Goal: Task Accomplishment & Management: Use online tool/utility

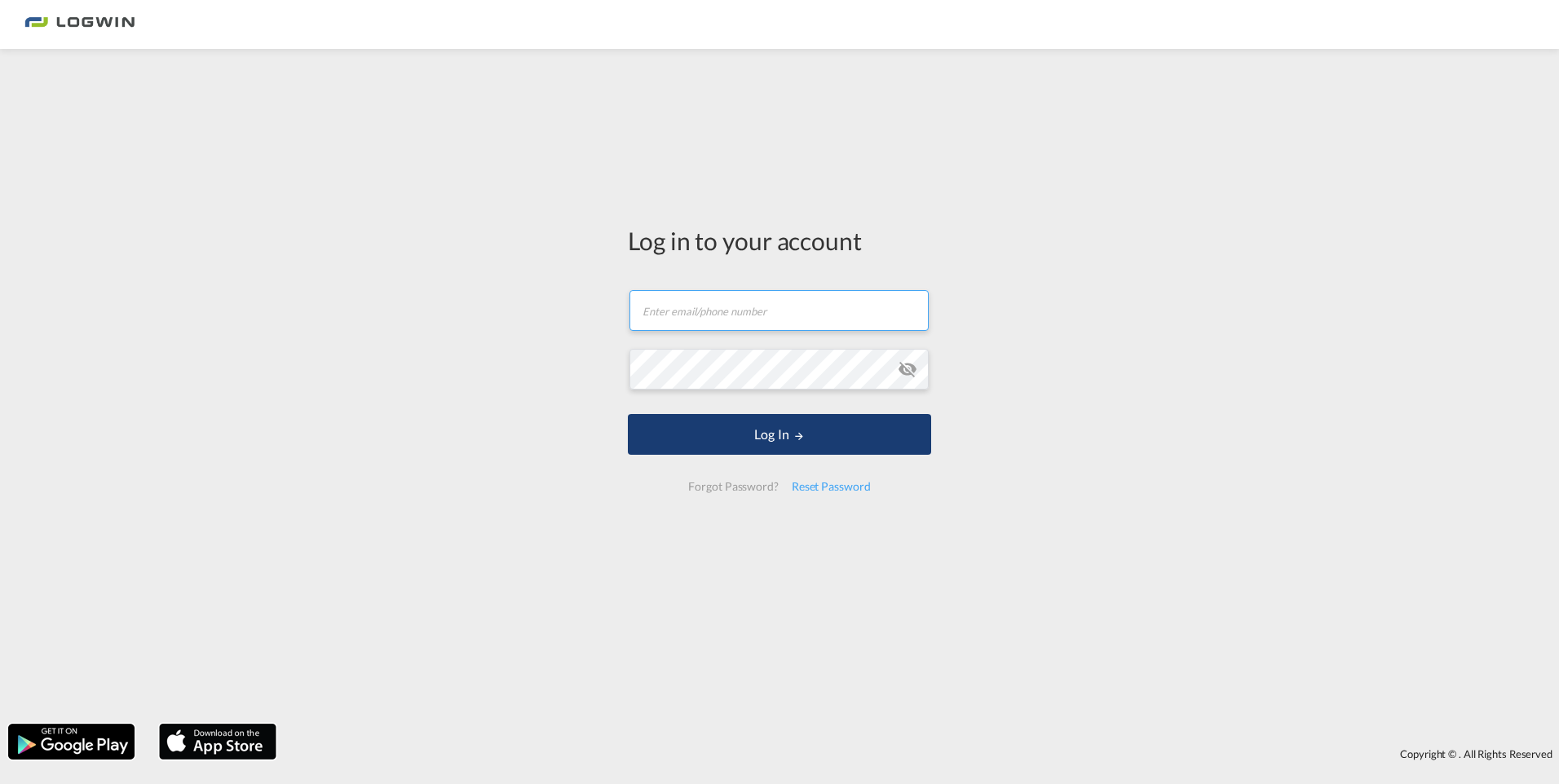
type input "[PERSON_NAME][EMAIL_ADDRESS][DOMAIN_NAME]"
click at [717, 441] on button "Log In" at bounding box center [779, 434] width 303 height 41
